Goal: Obtain resource: Obtain resource

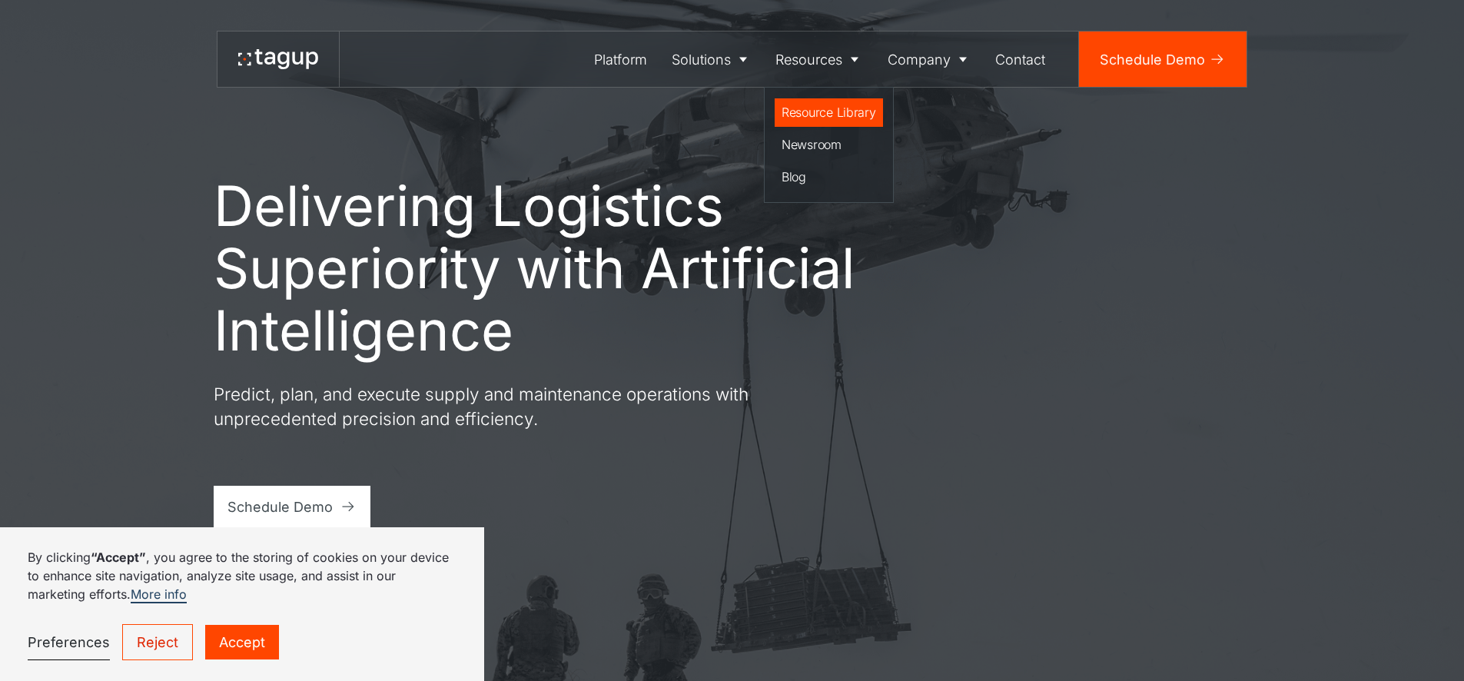
click at [816, 118] on div "Resource Library" at bounding box center [829, 112] width 95 height 18
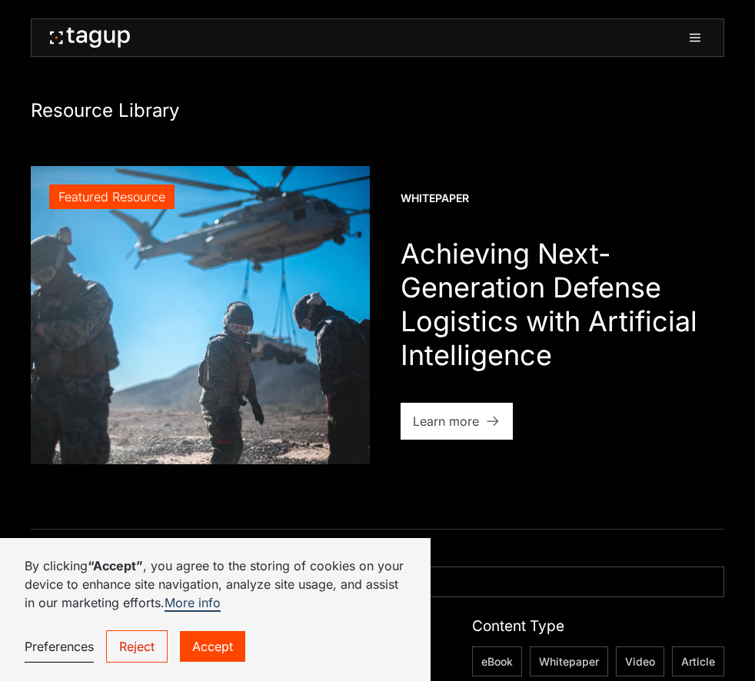
scroll to position [726, 0]
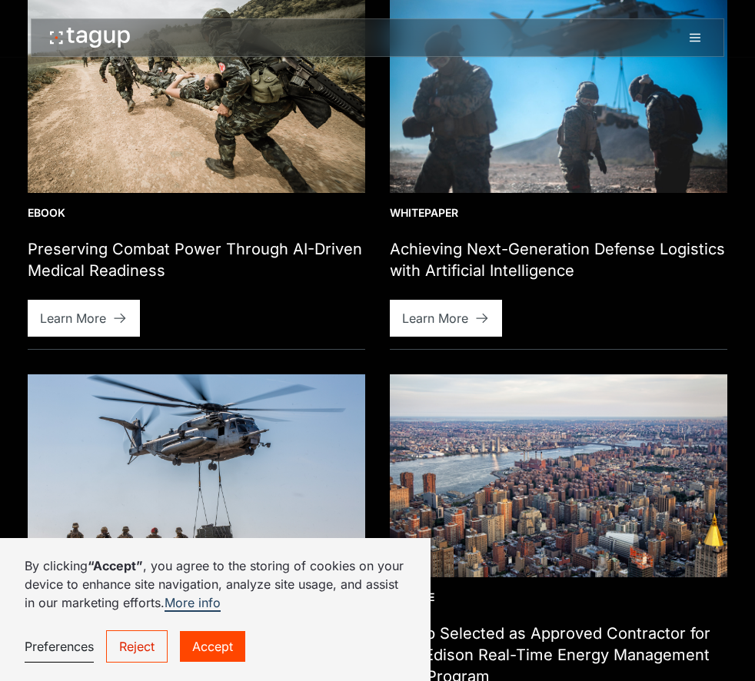
click at [141, 238] on h1 "Preserving Combat Power Through AI-Driven Medical Readiness" at bounding box center [196, 259] width 337 height 43
click at [91, 309] on div "Learn More" at bounding box center [73, 318] width 66 height 18
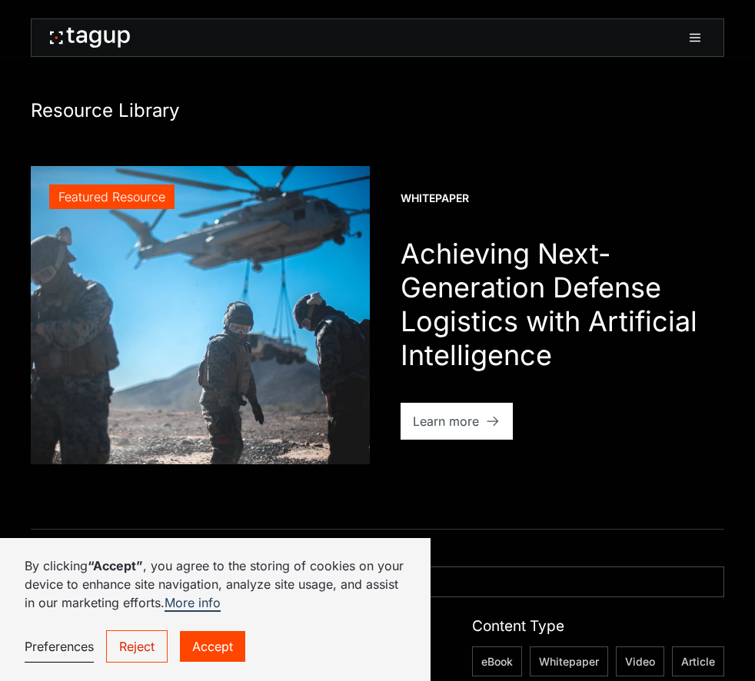
scroll to position [726, 0]
